Goal: Check status: Check status

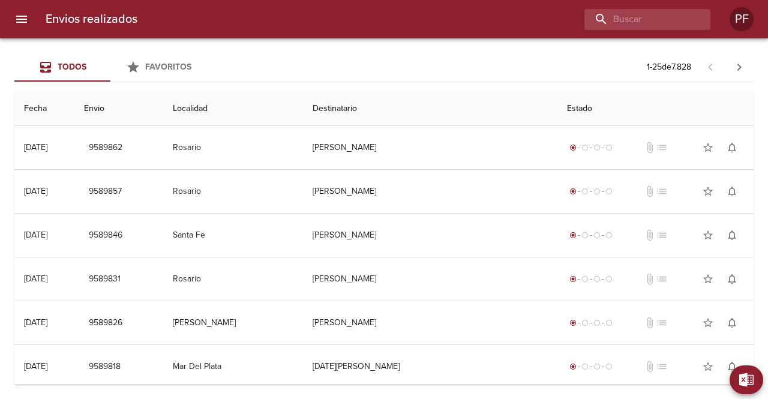
click at [338, 77] on div "Todos Favoritos 1 - 25 de 7.828" at bounding box center [384, 67] width 740 height 29
click at [652, 22] on input "buscar" at bounding box center [614, 19] width 154 height 21
paste input "[PERSON_NAME]"
type input "[PERSON_NAME]"
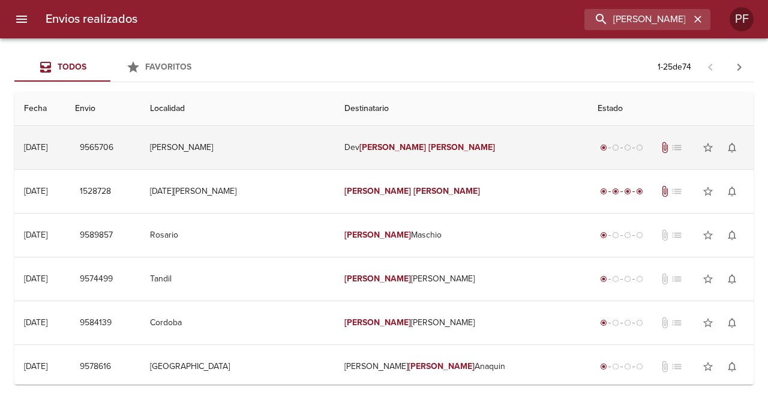
click at [403, 142] on em "[PERSON_NAME]" at bounding box center [393, 147] width 67 height 10
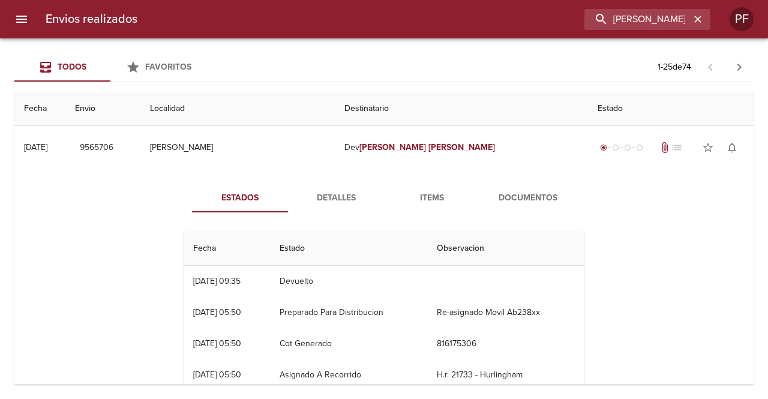
click at [521, 200] on span "Documentos" at bounding box center [528, 198] width 82 height 15
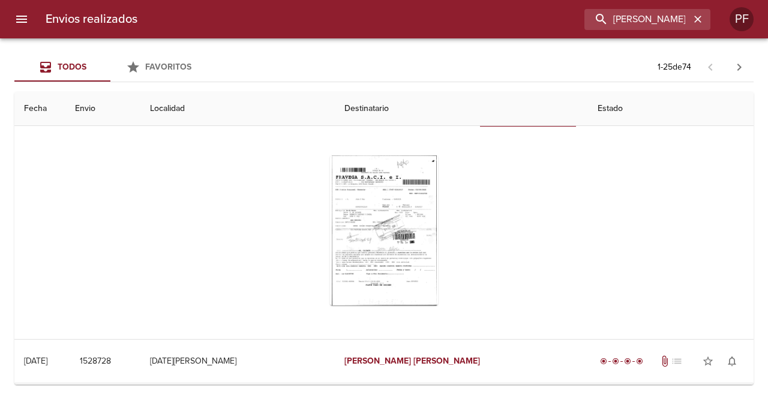
scroll to position [120, 0]
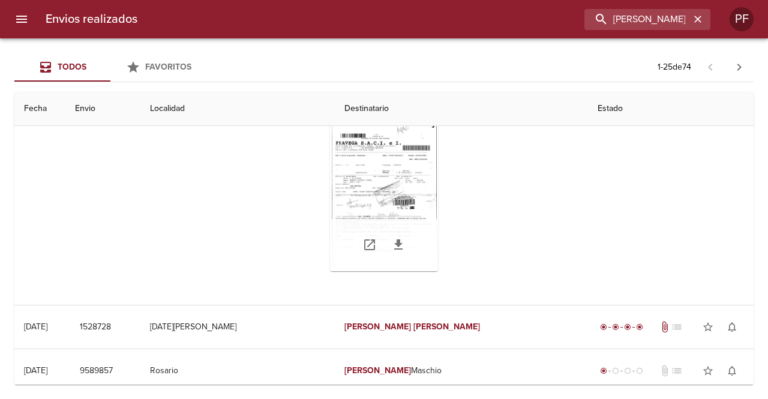
click at [393, 195] on div "Tabla de envíos del cliente" at bounding box center [384, 196] width 108 height 150
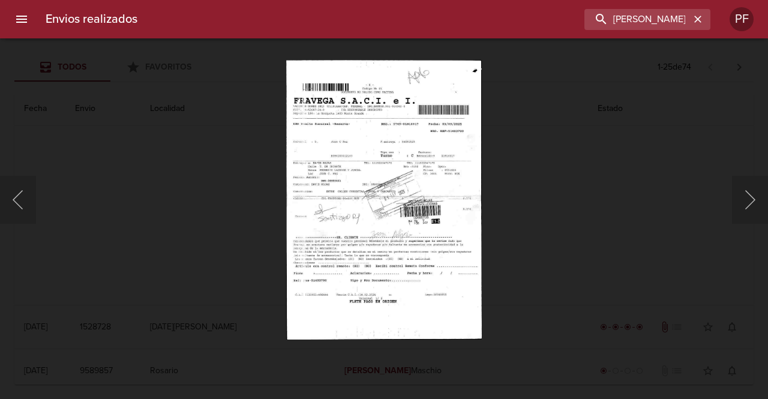
click at [343, 187] on img "Lightbox" at bounding box center [383, 199] width 195 height 279
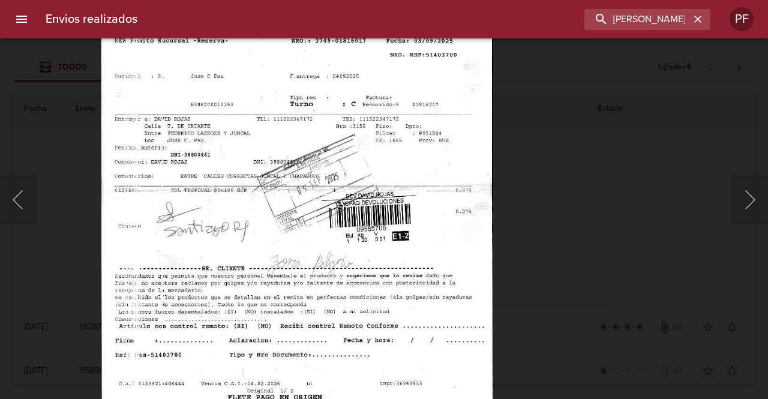
click at [65, 221] on div "Lightbox" at bounding box center [384, 199] width 768 height 399
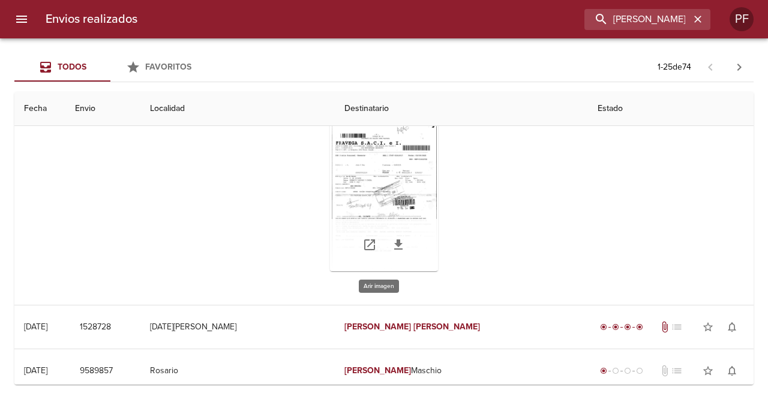
click at [372, 212] on div "Tabla de envíos del cliente" at bounding box center [384, 196] width 108 height 150
